Goal: Task Accomplishment & Management: Manage account settings

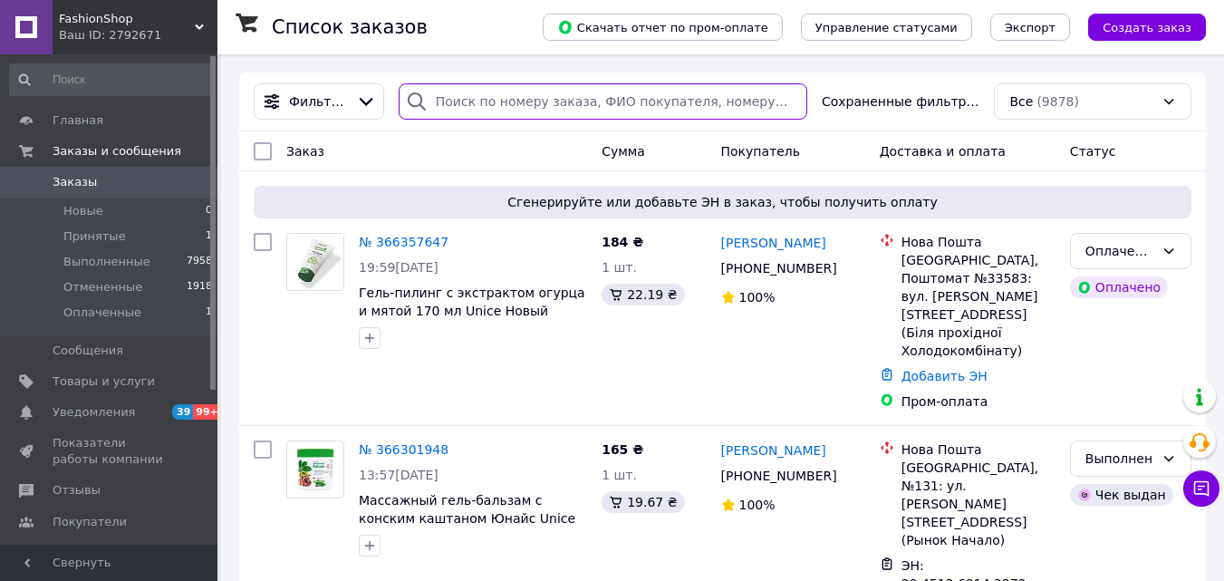
click at [509, 106] on input "search" at bounding box center [603, 101] width 409 height 36
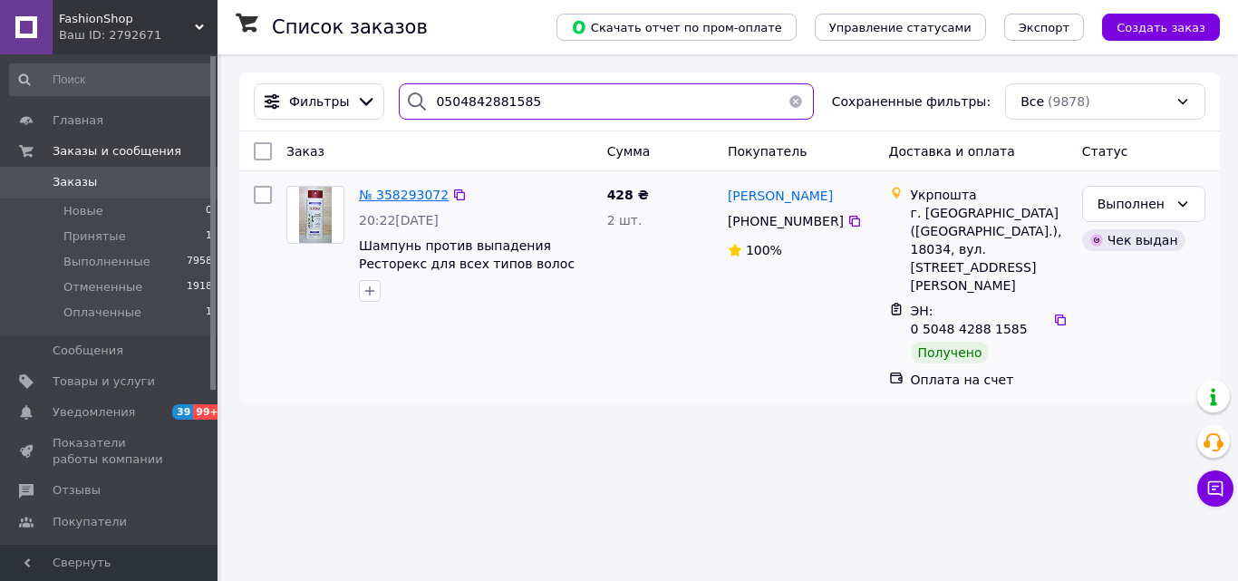
type input "0504842881585"
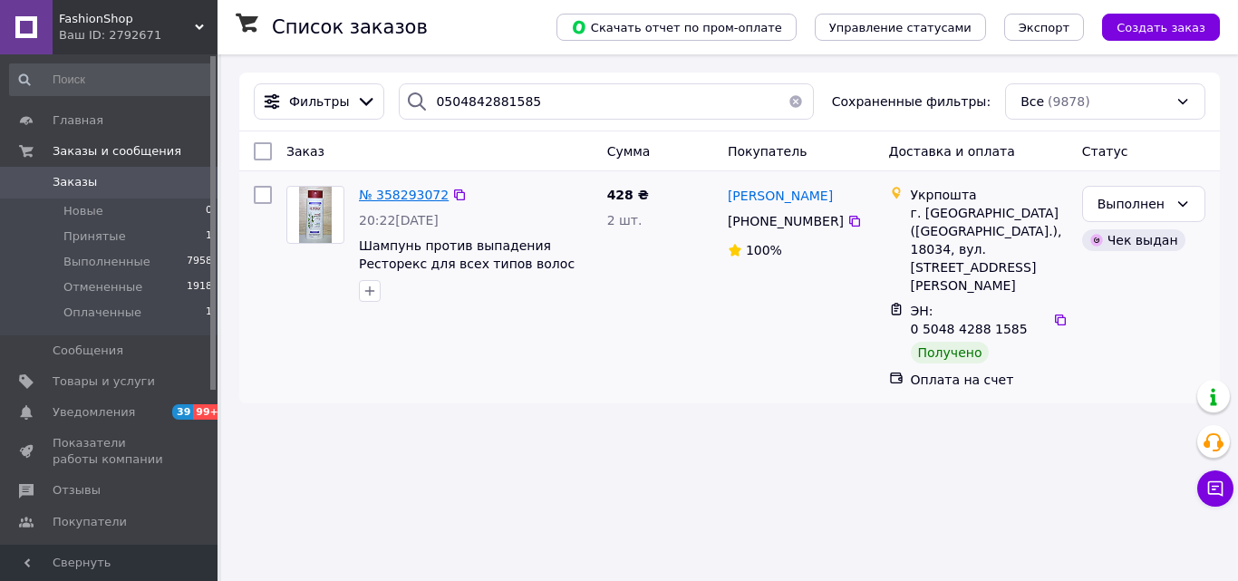
click at [409, 189] on span "№ 358293072" at bounding box center [404, 195] width 90 height 14
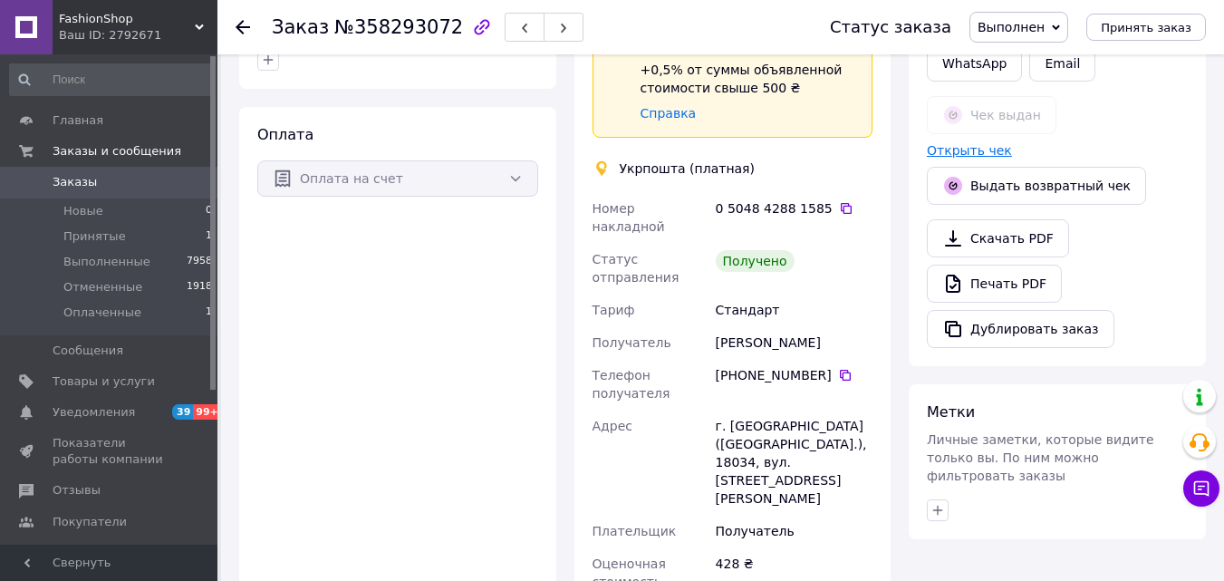
scroll to position [634, 0]
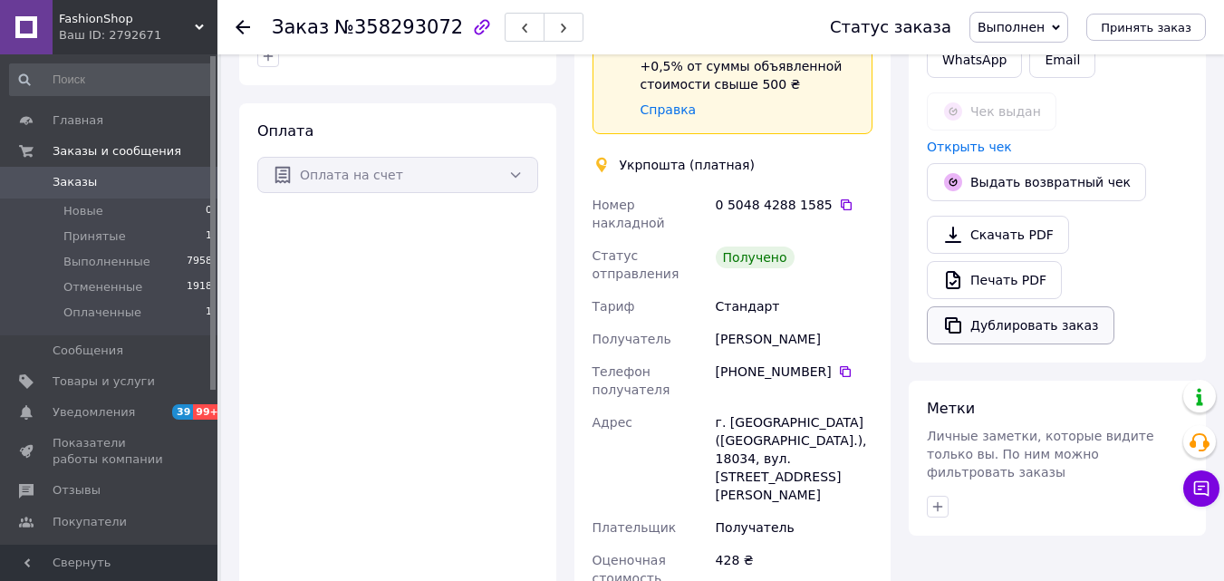
click at [979, 321] on button "Дублировать заказ" at bounding box center [1021, 325] width 188 height 38
click at [243, 23] on icon at bounding box center [243, 27] width 14 height 14
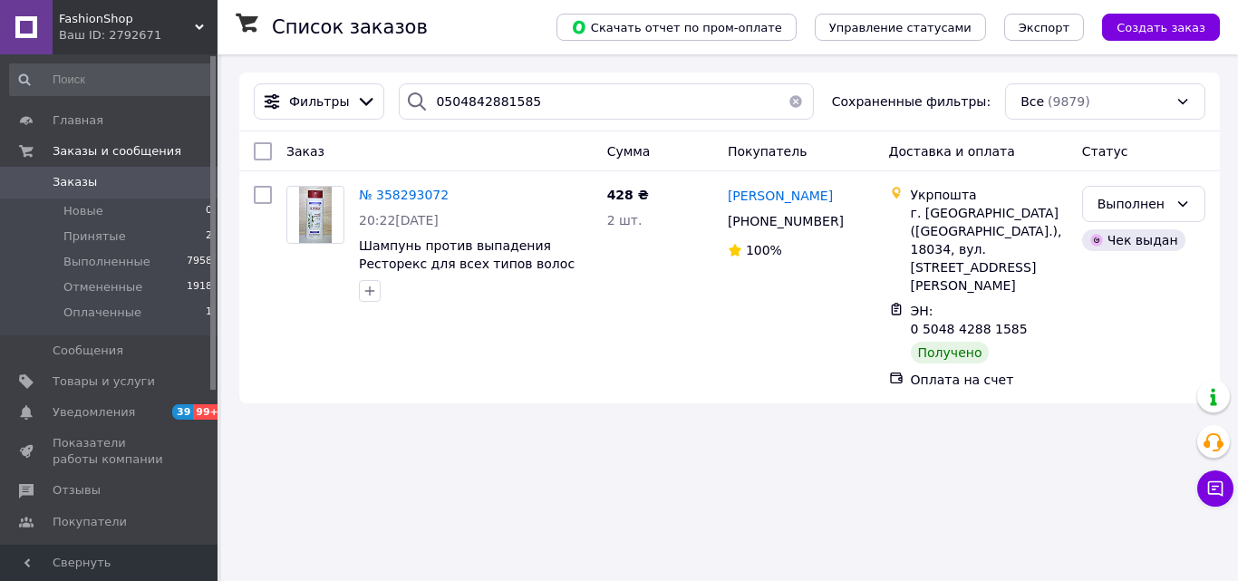
click at [787, 103] on button "button" at bounding box center [796, 101] width 36 height 36
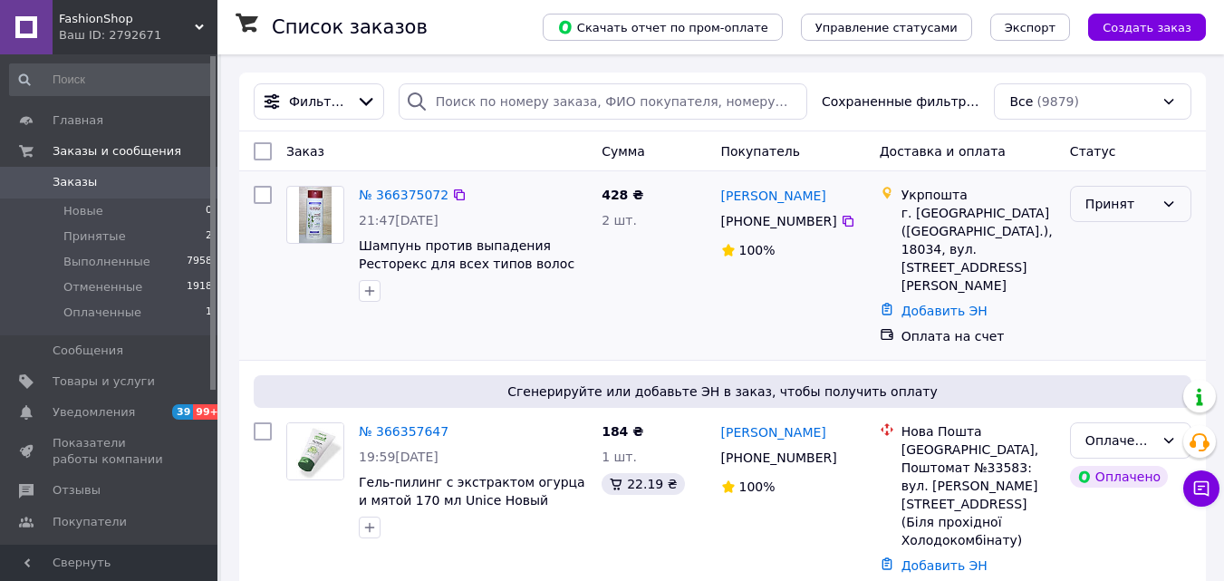
click at [1142, 197] on div "Принят" at bounding box center [1120, 204] width 69 height 20
click at [1121, 314] on li "Оплаченный" at bounding box center [1131, 309] width 120 height 33
click at [394, 188] on link "№ 366375072" at bounding box center [404, 195] width 90 height 14
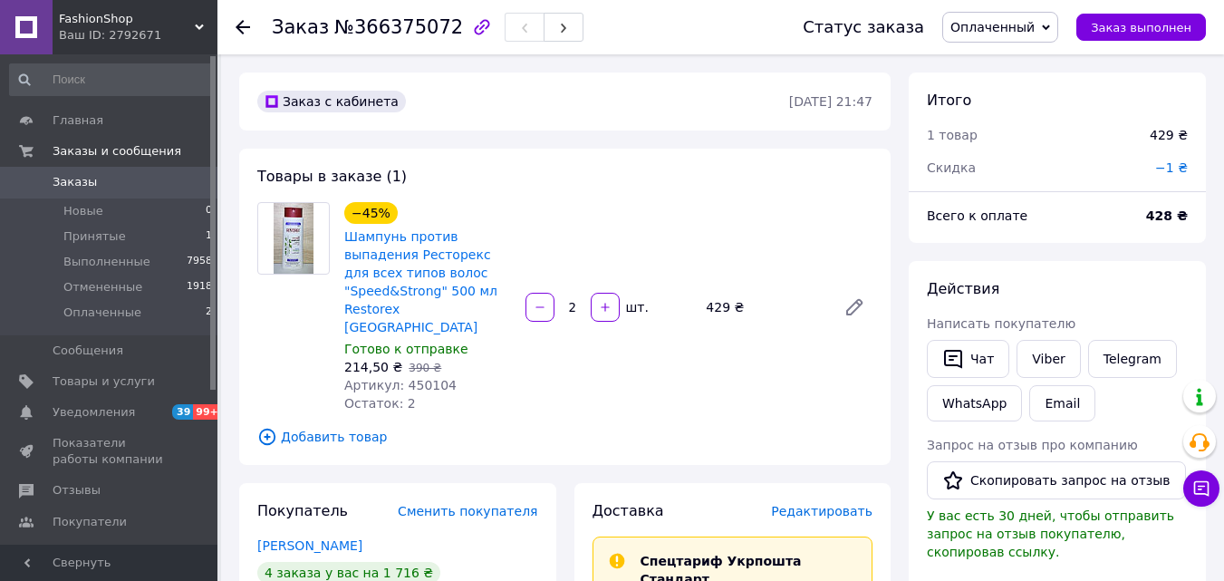
click at [244, 25] on icon at bounding box center [243, 27] width 14 height 14
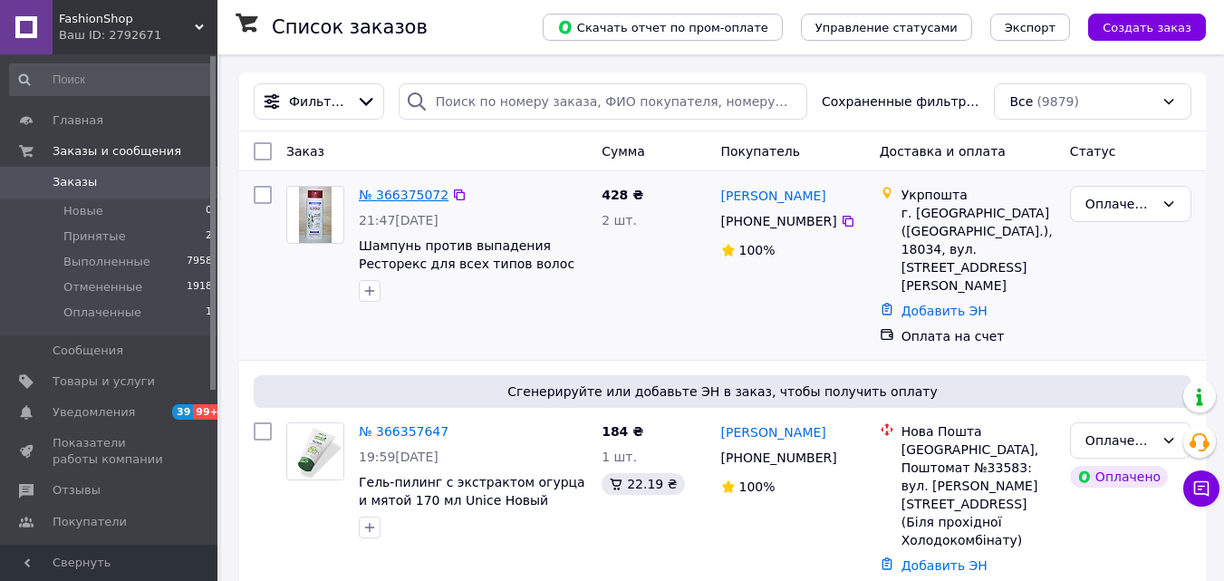
click at [418, 189] on link "№ 366375072" at bounding box center [404, 195] width 90 height 14
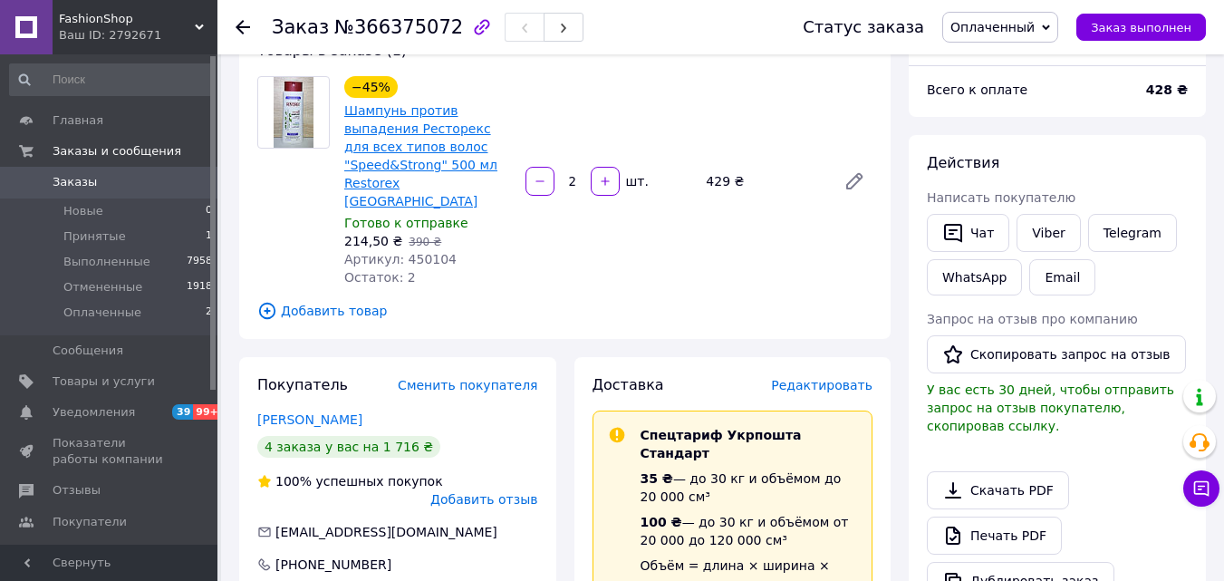
scroll to position [453, 0]
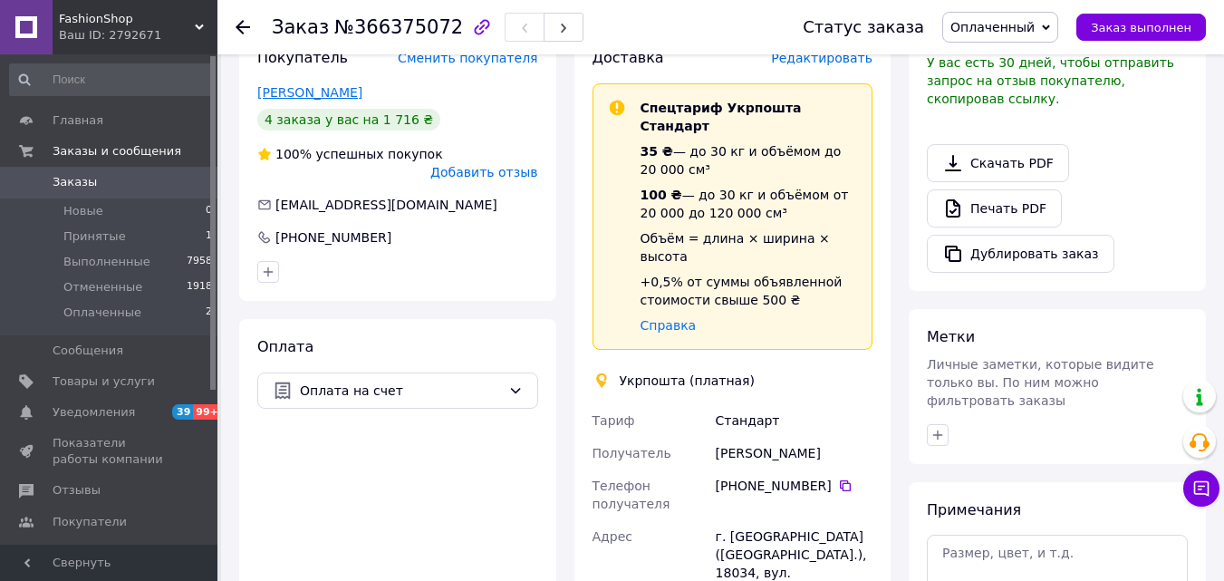
click at [292, 85] on link "[PERSON_NAME]" at bounding box center [309, 92] width 105 height 14
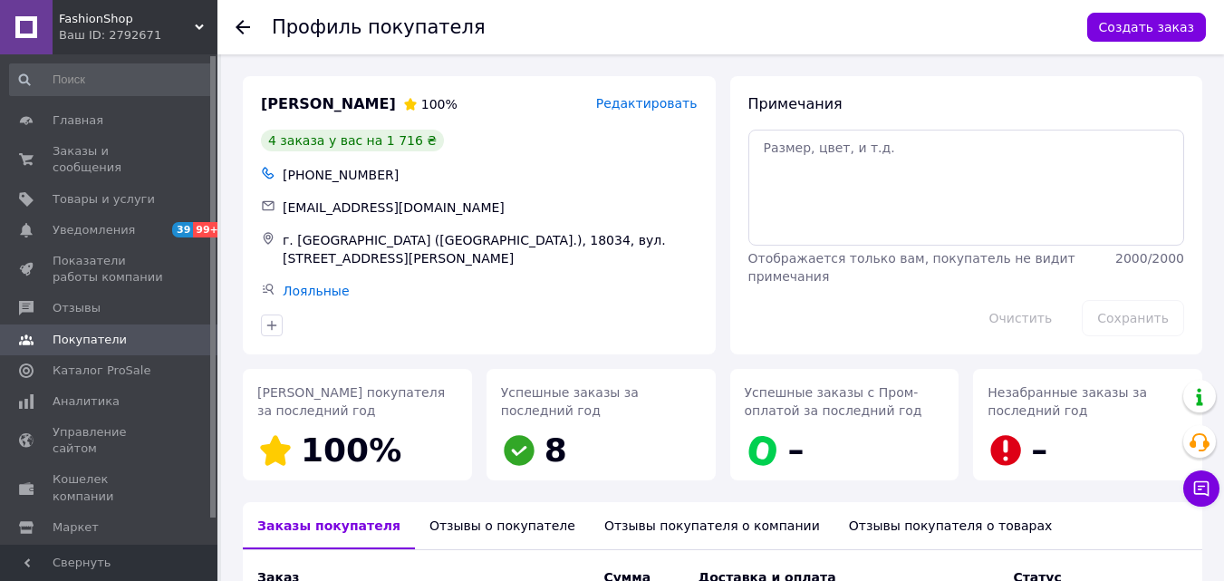
click at [244, 26] on use at bounding box center [243, 27] width 14 height 14
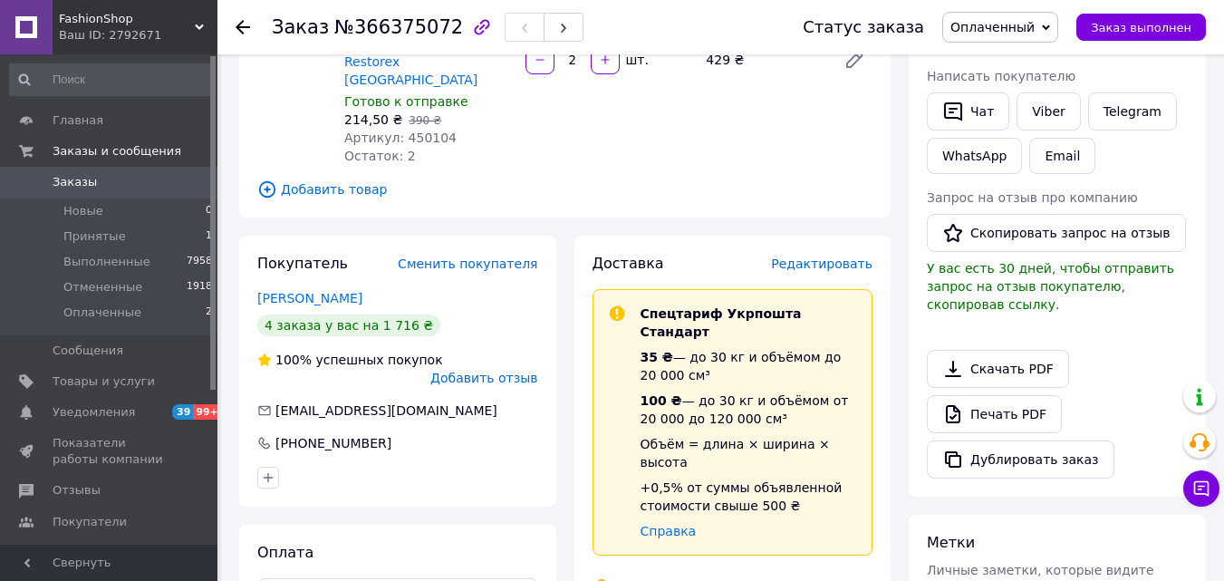
click at [243, 22] on use at bounding box center [243, 27] width 14 height 14
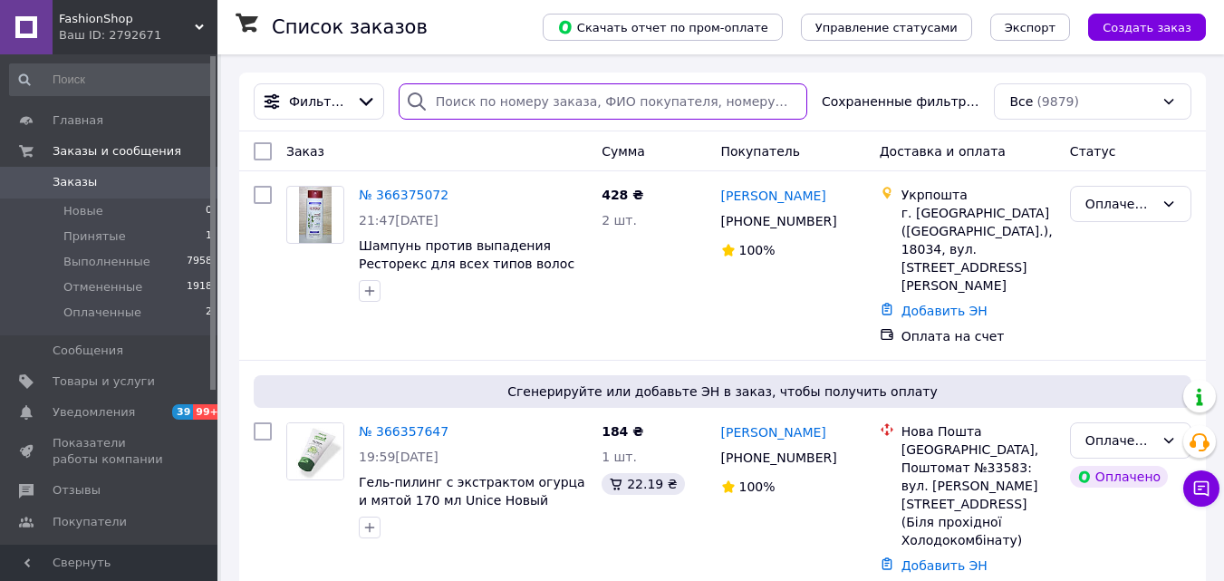
click at [466, 107] on input "search" at bounding box center [603, 101] width 409 height 36
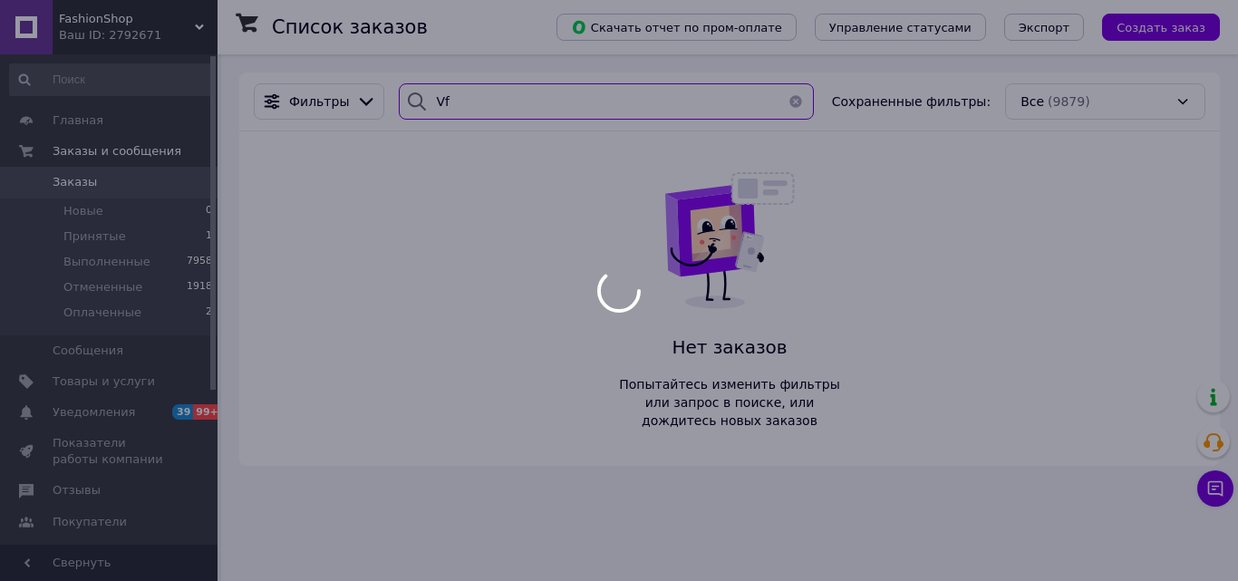
type input "V"
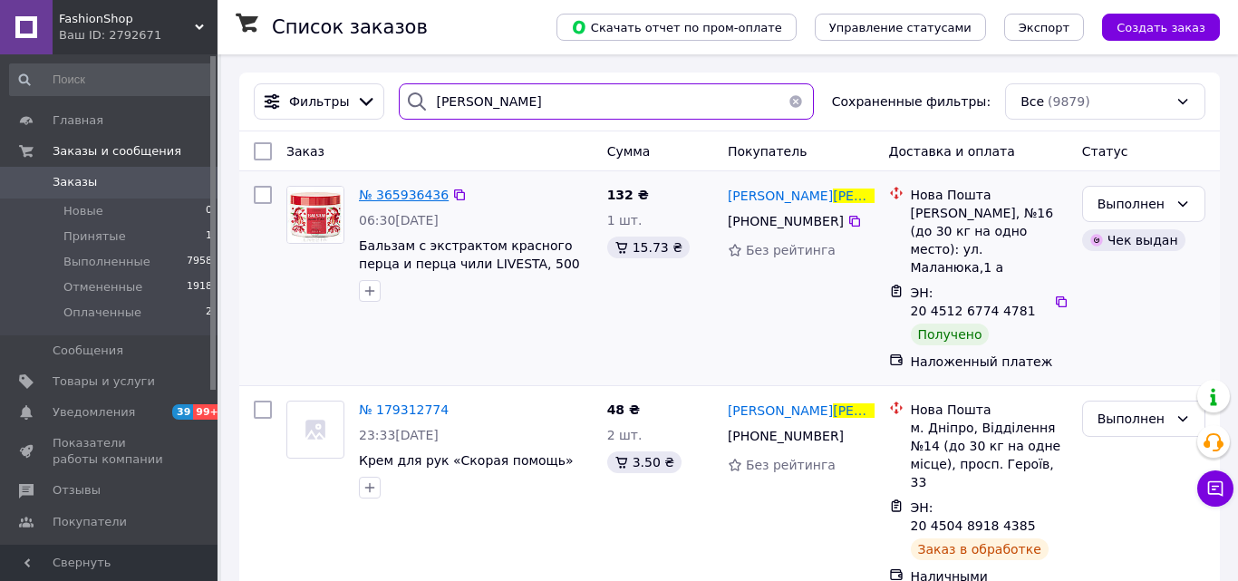
type input "[PERSON_NAME]"
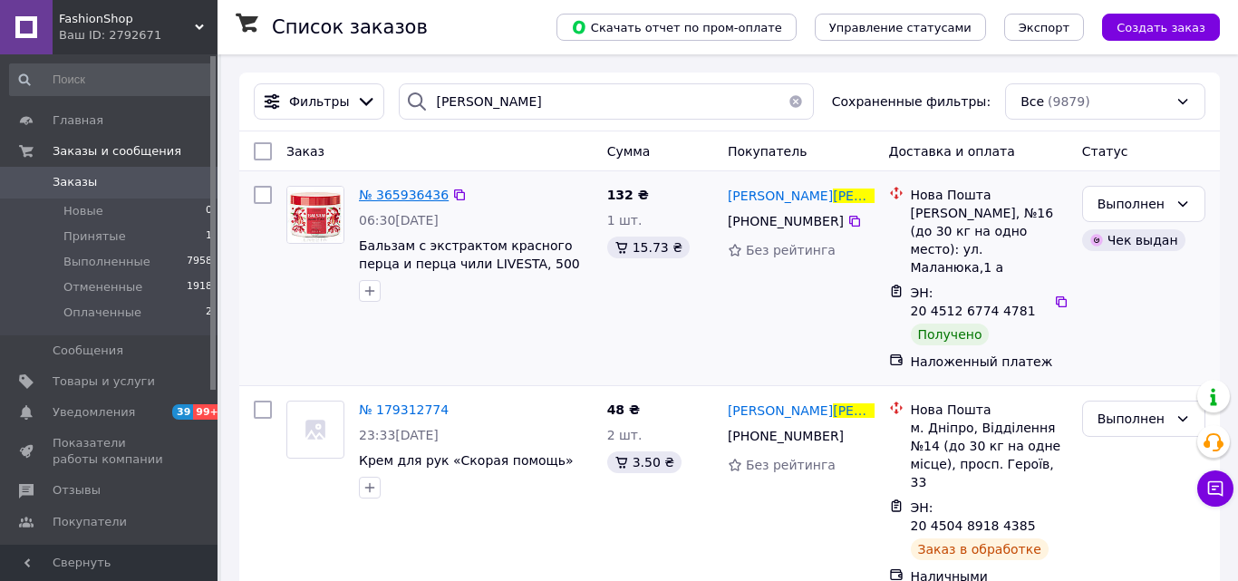
click at [398, 192] on span "№ 365936436" at bounding box center [404, 195] width 90 height 14
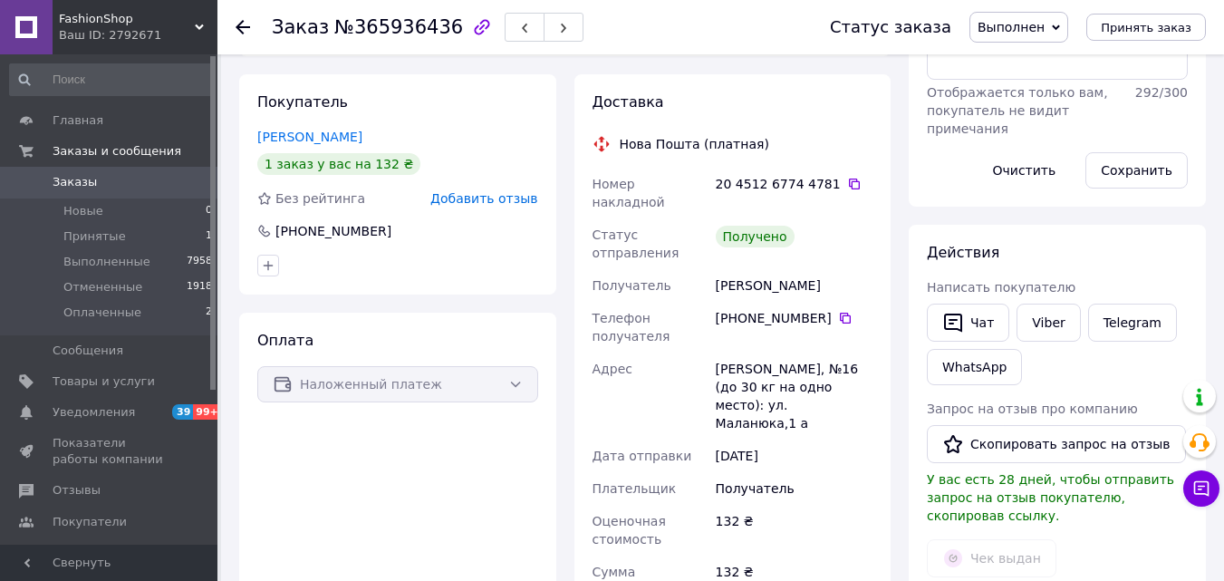
scroll to position [337, 0]
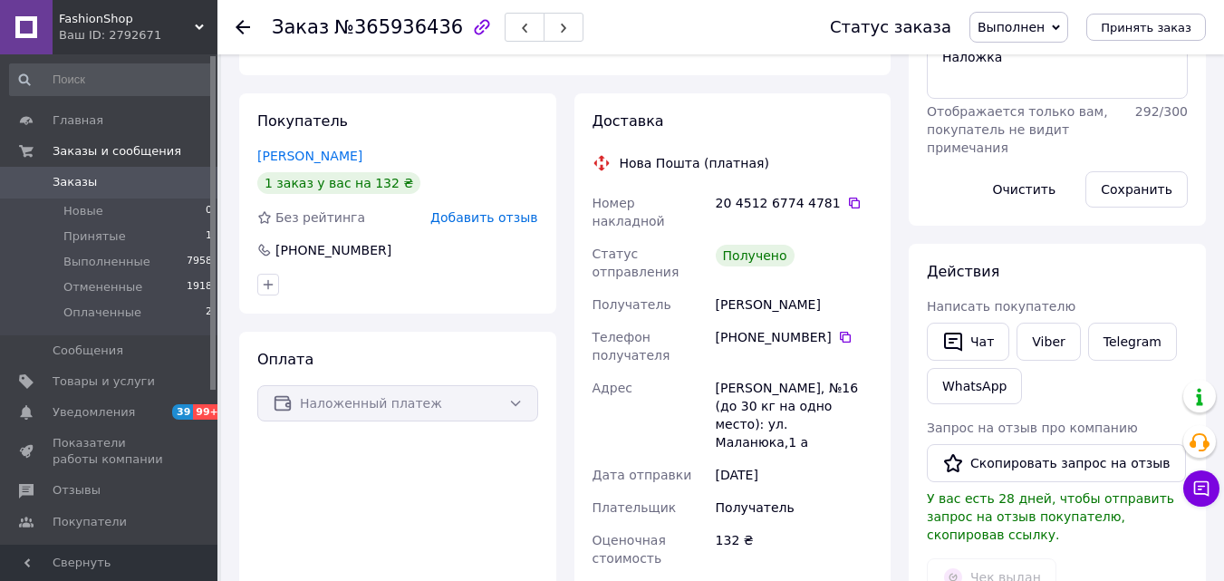
click at [243, 19] on div at bounding box center [243, 27] width 14 height 18
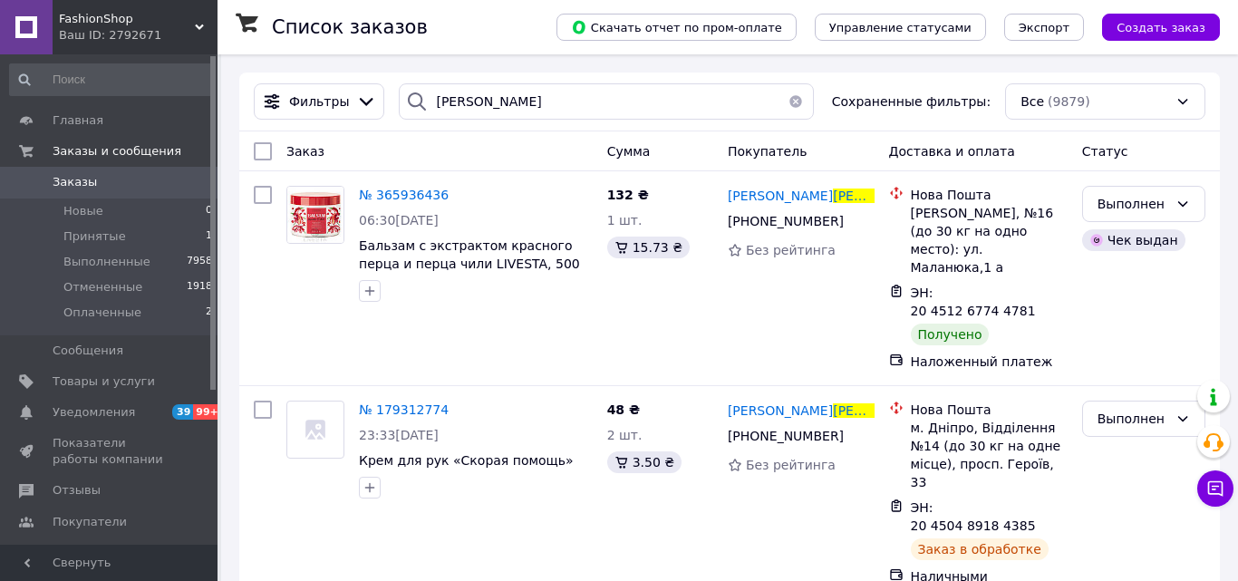
click at [785, 101] on button "button" at bounding box center [796, 101] width 36 height 36
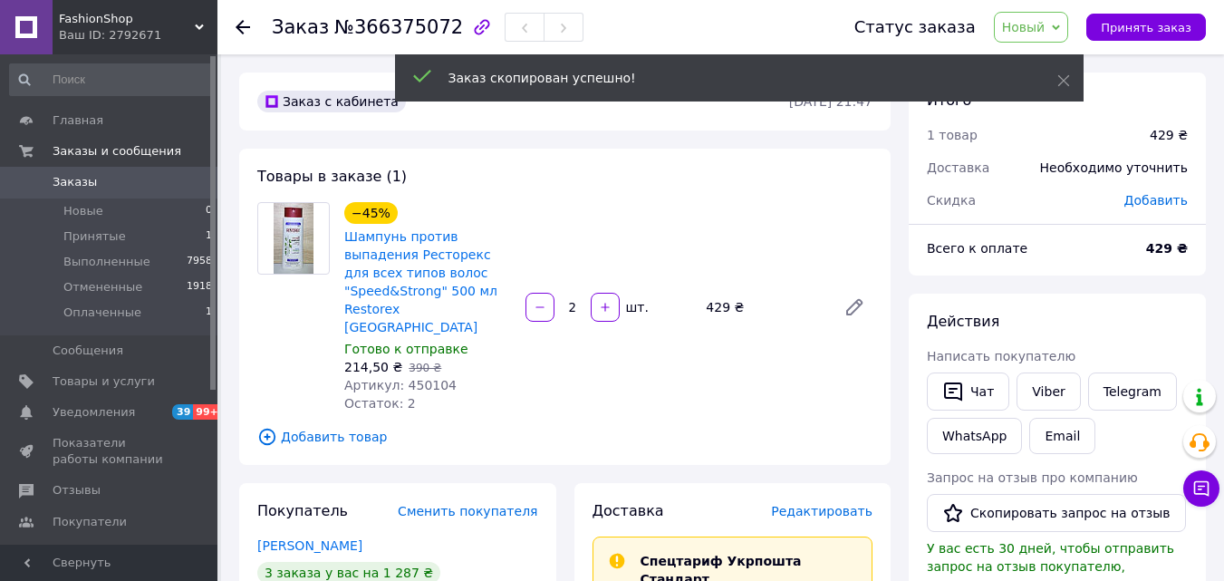
click at [1148, 195] on span "Добавить" at bounding box center [1156, 200] width 63 height 14
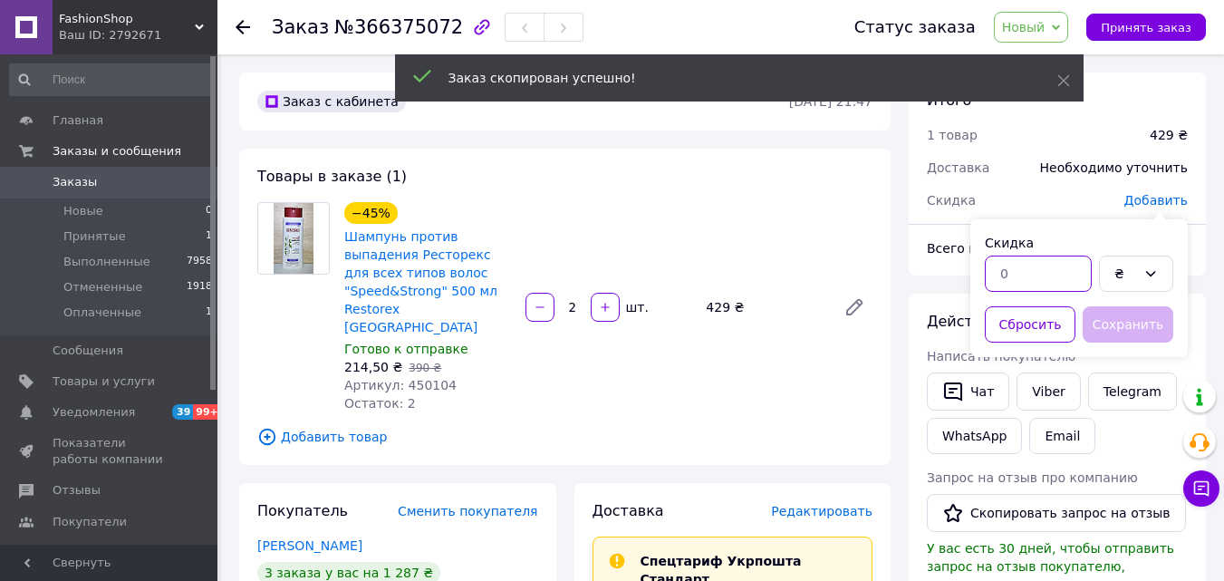
click at [1041, 267] on input "text" at bounding box center [1038, 274] width 107 height 36
type input "1"
click at [1118, 316] on button "Сохранить" at bounding box center [1128, 324] width 91 height 36
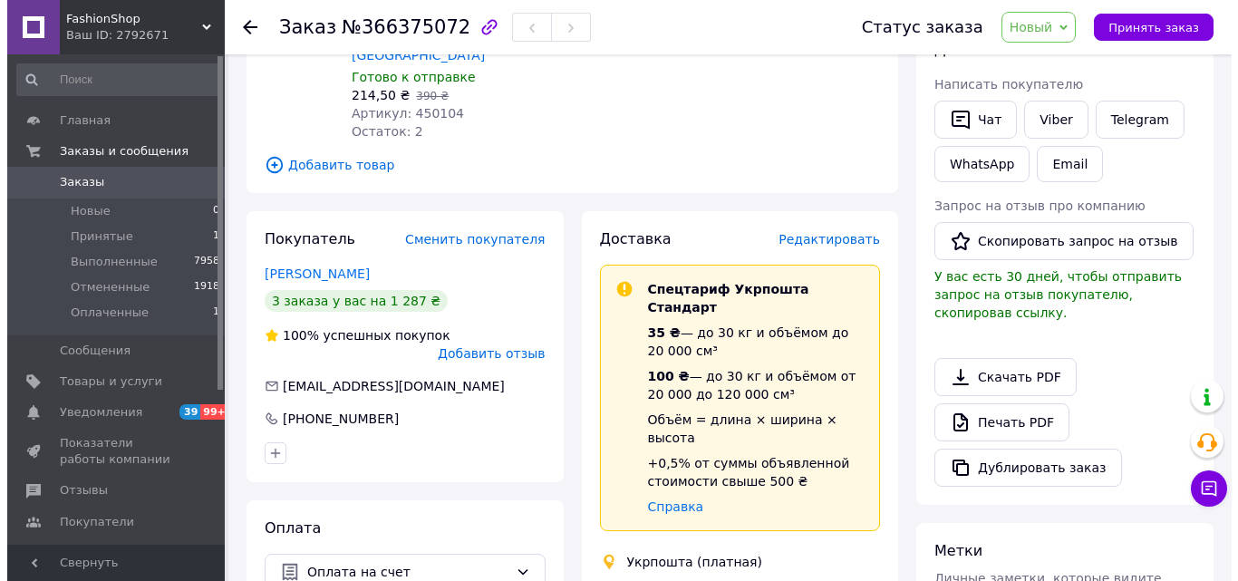
scroll to position [181, 0]
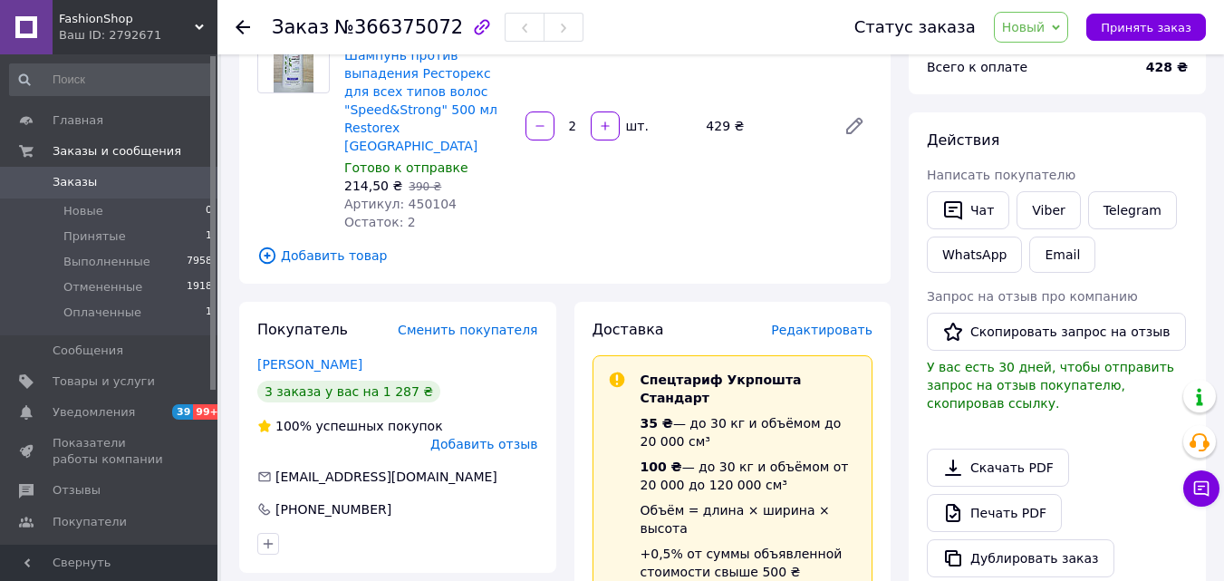
click at [840, 323] on span "Редактировать" at bounding box center [821, 330] width 101 height 14
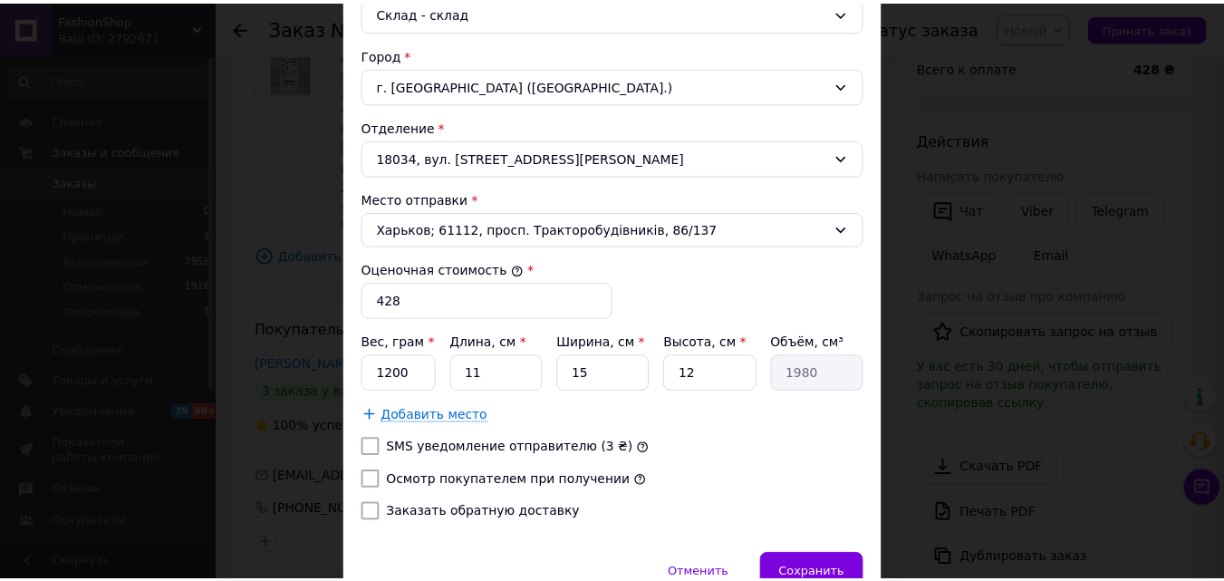
scroll to position [618, 0]
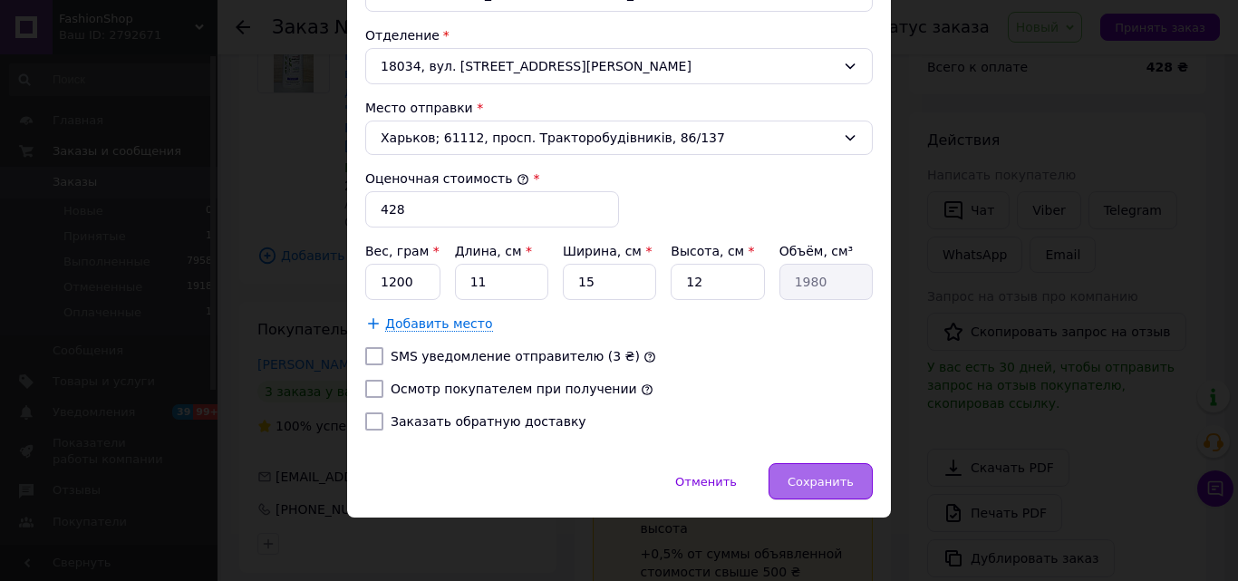
click at [847, 478] on span "Сохранить" at bounding box center [820, 482] width 66 height 14
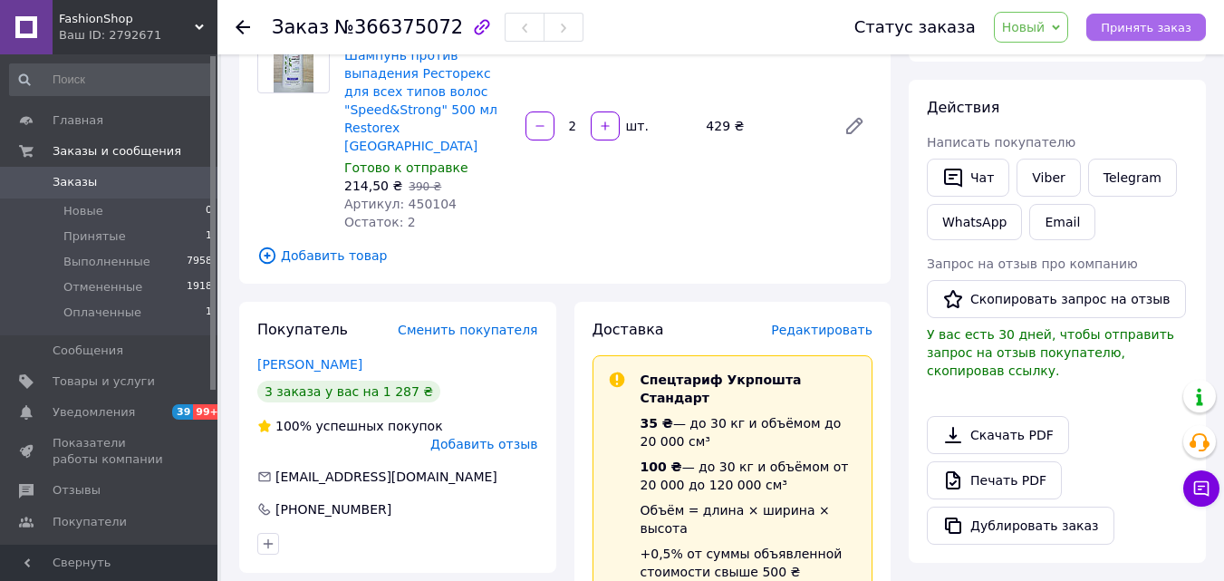
click at [1159, 24] on span "Принять заказ" at bounding box center [1146, 28] width 91 height 14
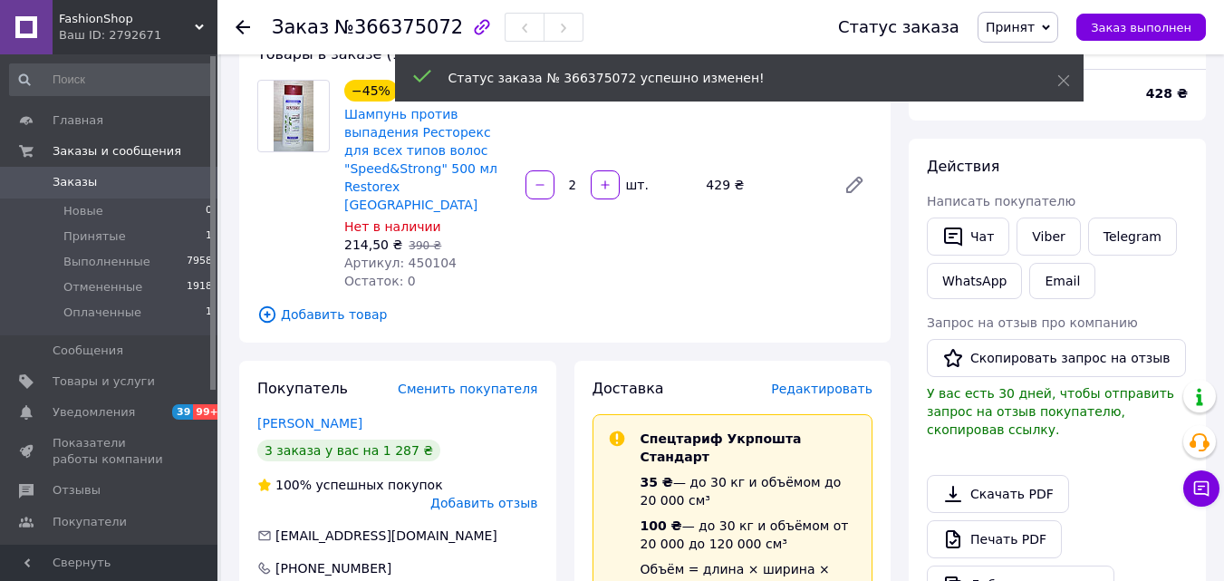
scroll to position [91, 0]
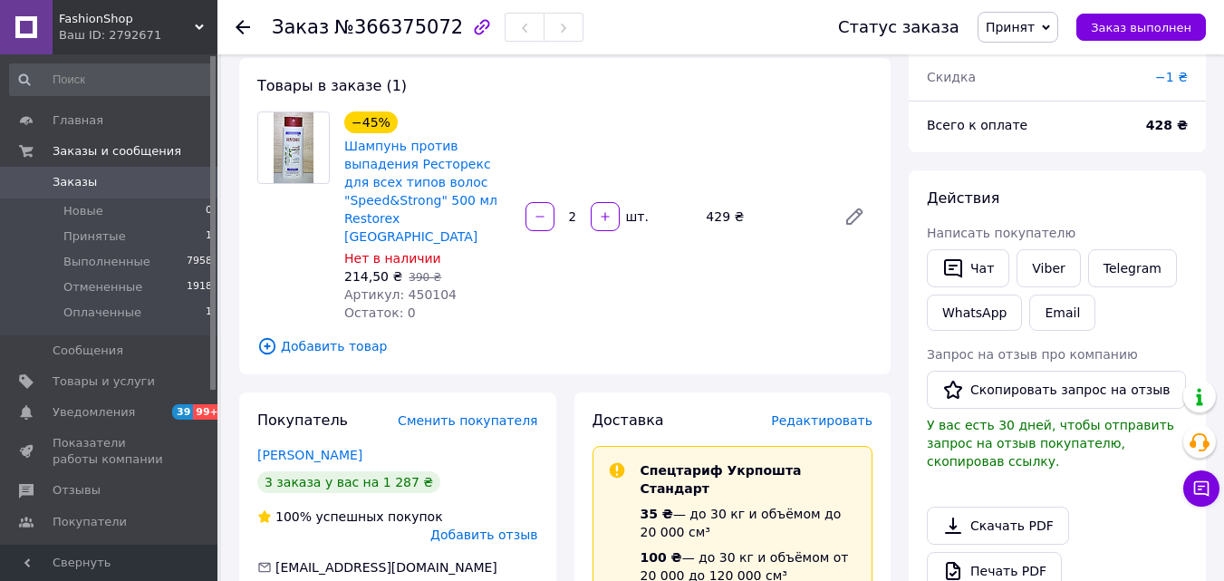
click at [300, 147] on img at bounding box center [294, 147] width 40 height 71
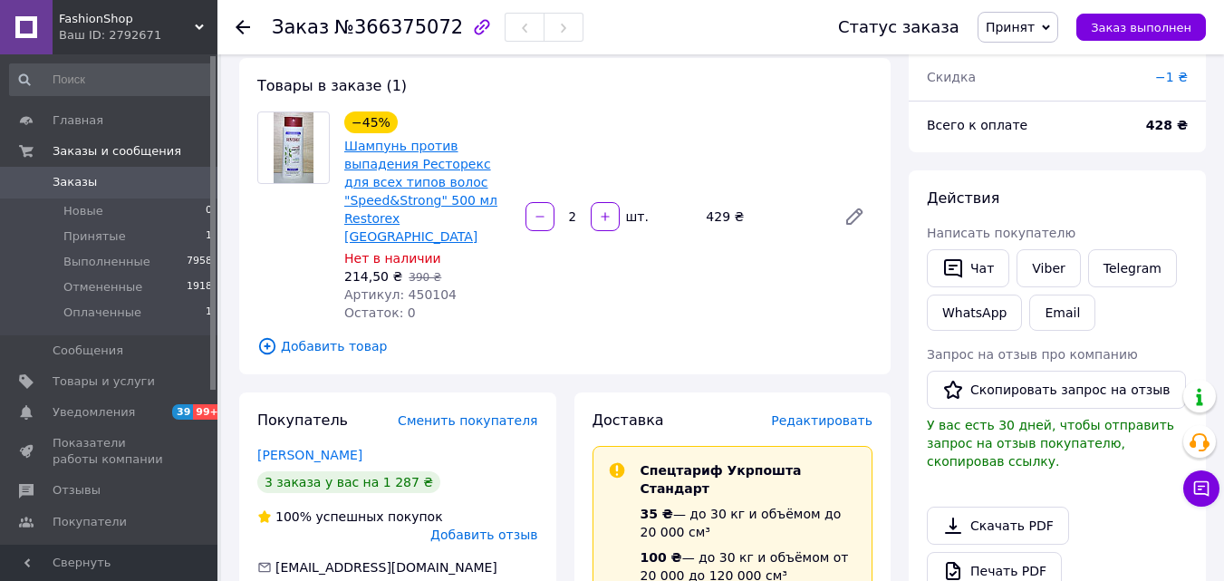
click at [401, 154] on link "Шампунь против выпадения Ресторекс для всех типов волос "Speed&Strong" 500 мл R…" at bounding box center [420, 191] width 153 height 105
